Goal: Transaction & Acquisition: Subscribe to service/newsletter

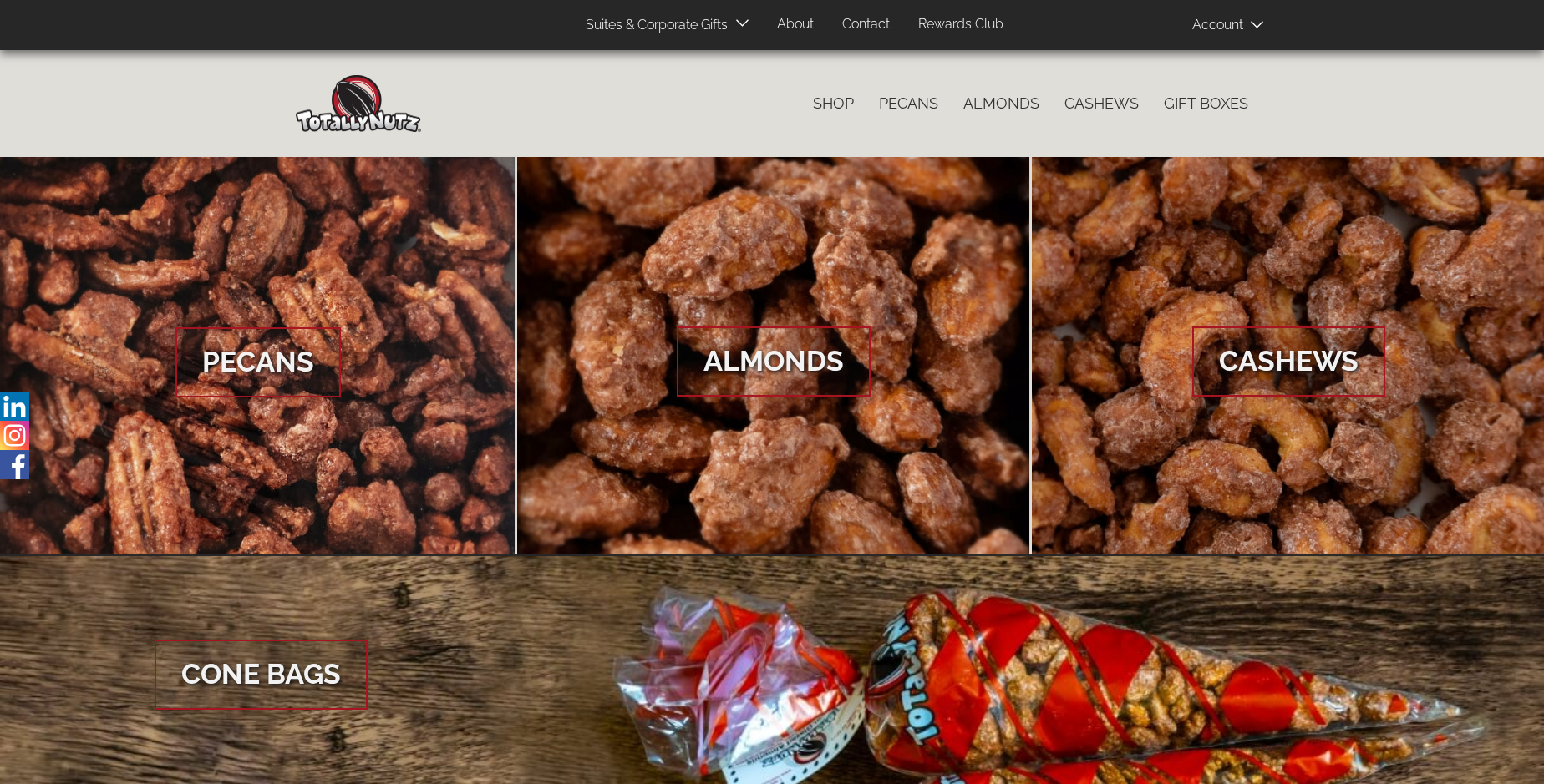
scroll to position [2497, 0]
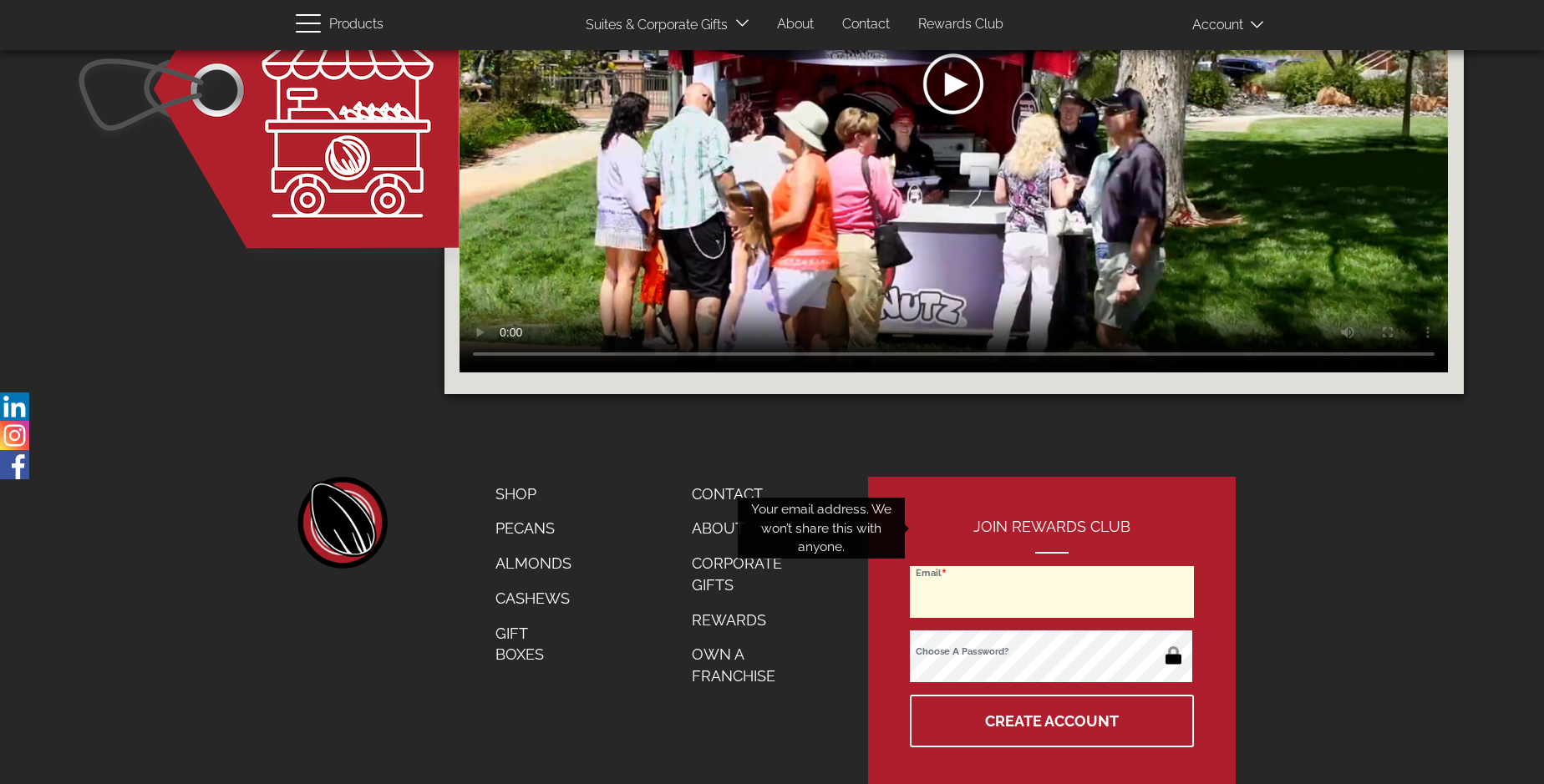
click at [1053, 566] on input "Email" at bounding box center [1052, 592] width 285 height 52
type input "[EMAIL_ADDRESS][DOMAIN_NAME]"
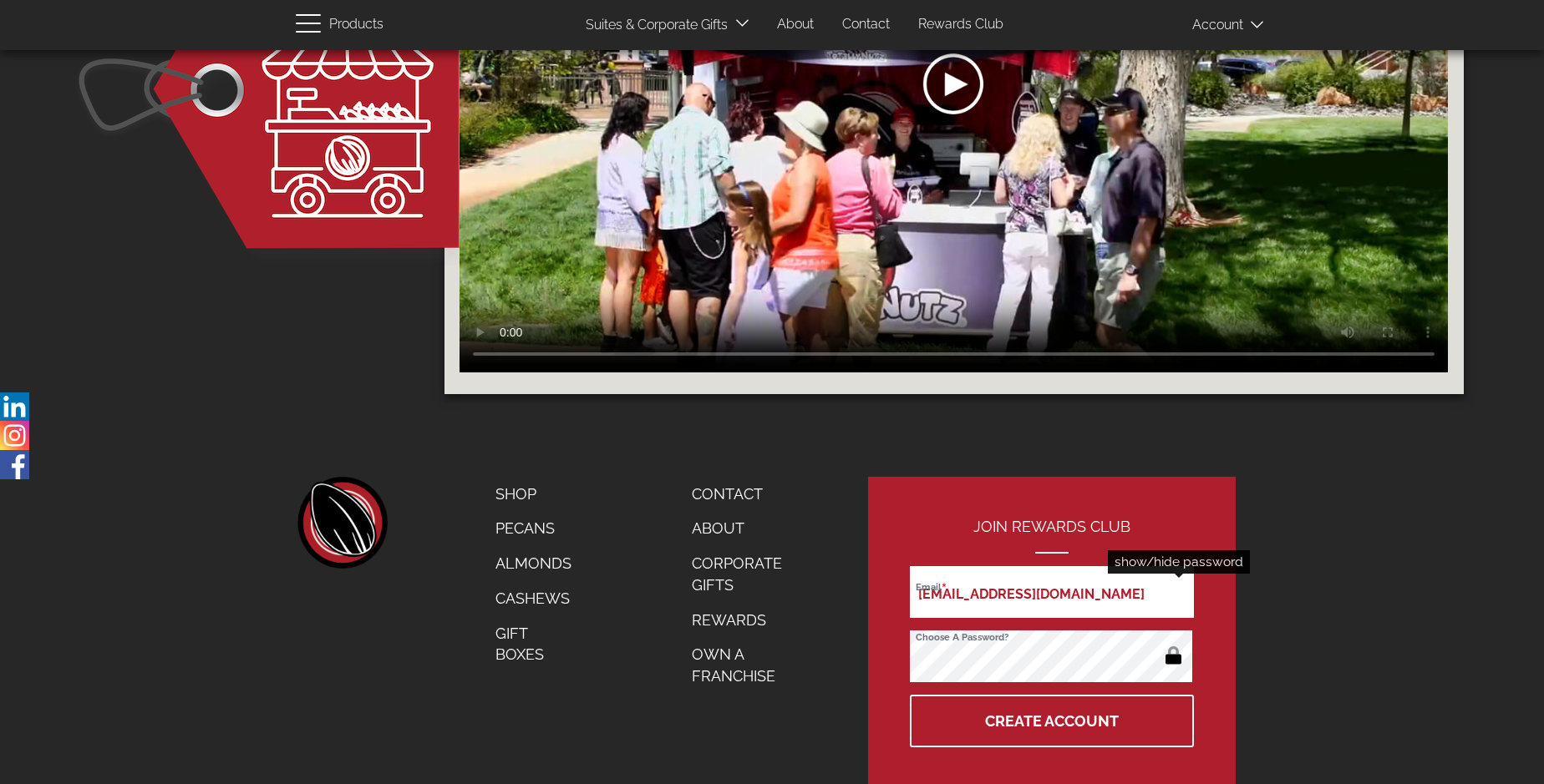
click at [1174, 645] on button "button" at bounding box center [1174, 657] width 33 height 26
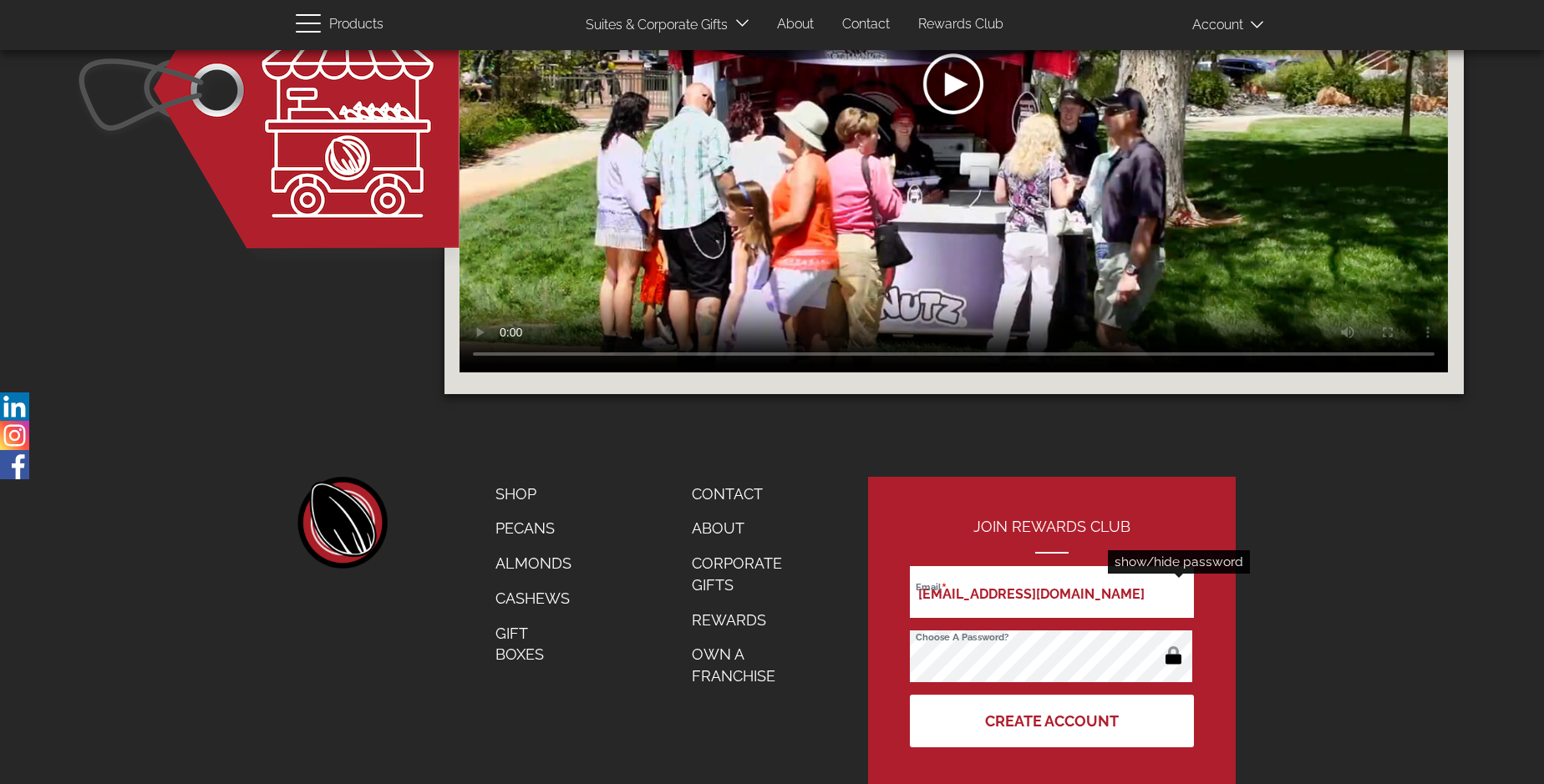
click at [1053, 695] on button "Create Account" at bounding box center [1052, 721] width 285 height 53
